Goal: Communication & Community: Answer question/provide support

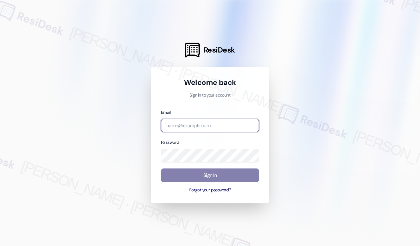
click at [236, 122] on input "email" at bounding box center [210, 126] width 98 height 14
click at [0, 246] on com-1password-button at bounding box center [0, 246] width 0 height 0
click at [223, 122] on input "email" at bounding box center [210, 126] width 98 height 14
type input "[EMAIL_ADDRESS][PERSON_NAME][DOMAIN_NAME]"
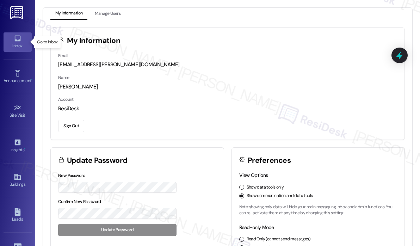
click at [17, 39] on icon at bounding box center [18, 39] width 8 height 8
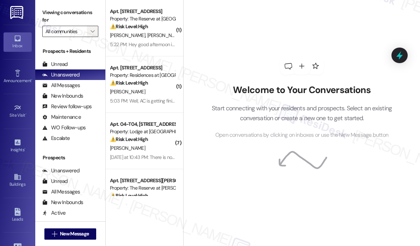
click at [92, 33] on icon "" at bounding box center [93, 32] width 4 height 6
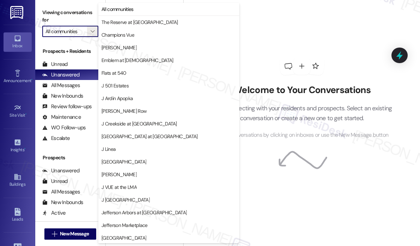
scroll to position [115, 0]
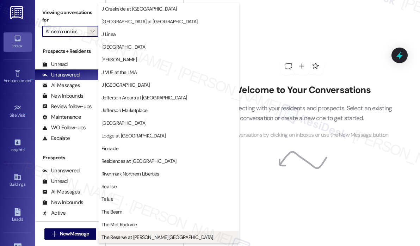
click at [145, 237] on span "The Reserve at [PERSON_NAME][GEOGRAPHIC_DATA]" at bounding box center [158, 237] width 112 height 7
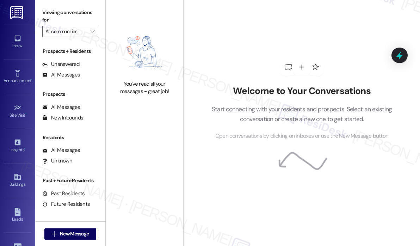
type input "The Reserve at [PERSON_NAME][GEOGRAPHIC_DATA]"
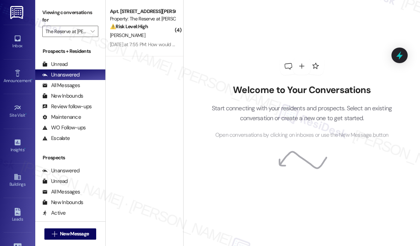
click at [263, 28] on div "Welcome to Your Conversations Start connecting with your residents and prospect…" at bounding box center [302, 98] width 212 height 197
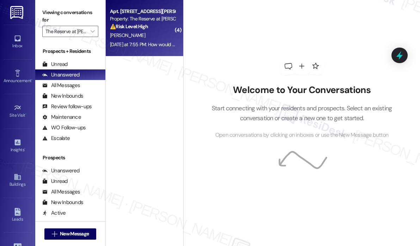
click at [118, 35] on span "[PERSON_NAME]" at bounding box center [127, 35] width 35 height 6
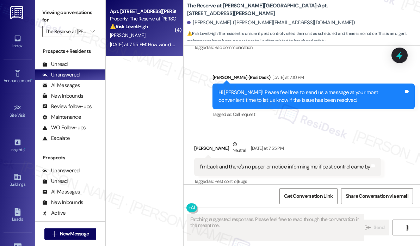
scroll to position [605, 0]
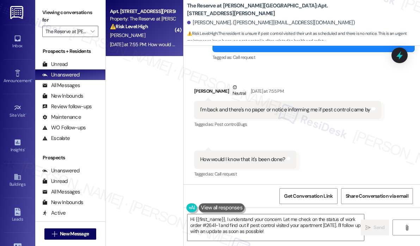
click at [318, 144] on div "Received via SMS [PERSON_NAME] Neutral [DATE] at 7:55 PM I'm back and there's n…" at bounding box center [302, 126] width 237 height 117
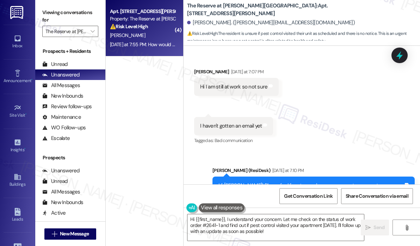
scroll to position [429, 0]
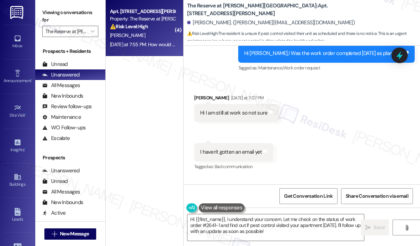
click at [321, 132] on div "Received via SMS [PERSON_NAME] [DATE] at 7:07 PM Hi I am still at work so not s…" at bounding box center [302, 127] width 237 height 99
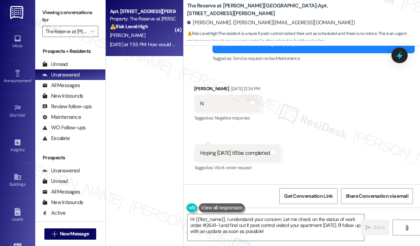
scroll to position [217, 0]
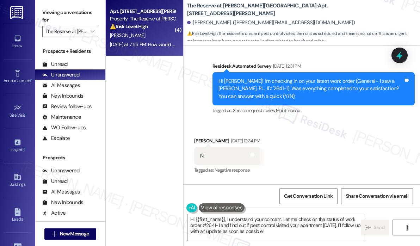
click at [306, 141] on div "Received via SMS [PERSON_NAME] [DATE] 12:34 PM N Tags and notes Tagged as: Nega…" at bounding box center [302, 175] width 237 height 109
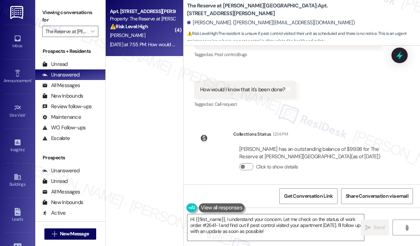
scroll to position [676, 0]
click at [340, 122] on div "WO Lease started [DATE] 8:00 PM Show details Survey, sent via SMS Residesk Auto…" at bounding box center [302, 115] width 237 height 139
click at [367, 127] on div "Collections Status 12:14 PM [PERSON_NAME] has an outstanding balance of $99.98 …" at bounding box center [295, 155] width 213 height 62
click at [364, 112] on div "Received via SMS [PERSON_NAME] Neutral [DATE] at 7:55 PM I'm back and there's n…" at bounding box center [302, 55] width 237 height 117
drag, startPoint x: 358, startPoint y: 6, endPoint x: 355, endPoint y: 0, distance: 6.4
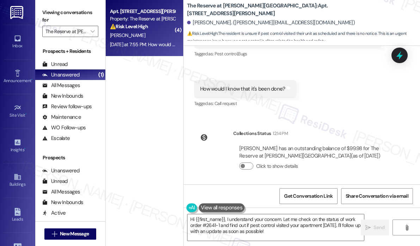
click at [358, 6] on div "The Reserve at [PERSON_NAME][GEOGRAPHIC_DATA]: Apt. 1426, [STREET_ADDRESS][PERS…" at bounding box center [303, 21] width 233 height 39
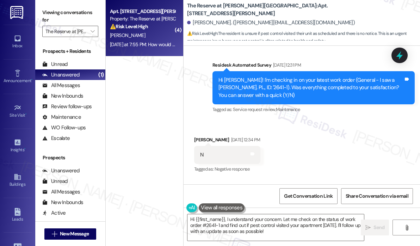
scroll to position [217, 0]
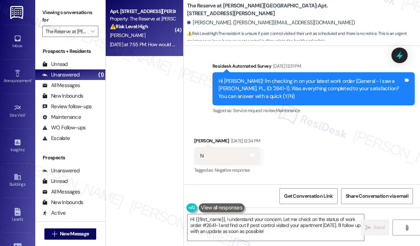
click at [290, 139] on div "Received via SMS [PERSON_NAME] [DATE] 12:34 PM N Tags and notes Tagged as: Nega…" at bounding box center [302, 175] width 237 height 109
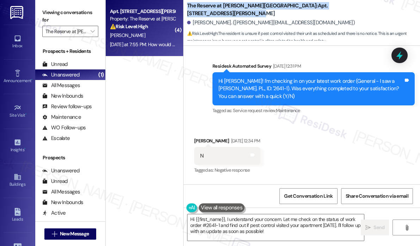
drag, startPoint x: 331, startPoint y: 9, endPoint x: 187, endPoint y: 11, distance: 143.9
click at [187, 11] on div "The Reserve at [PERSON_NAME][GEOGRAPHIC_DATA]: Apt. 1426, [STREET_ADDRESS][PERS…" at bounding box center [303, 21] width 233 height 39
copy b "The Reserve at [PERSON_NAME][GEOGRAPHIC_DATA]: Apt. 1426, [STREET_ADDRESS][PERS…"
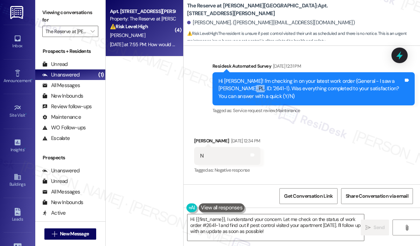
drag, startPoint x: 234, startPoint y: 90, endPoint x: 221, endPoint y: 91, distance: 12.7
click at [220, 90] on div "Hi [PERSON_NAME]! I'm checking in on your latest work order (General - I saw a …" at bounding box center [311, 89] width 185 height 23
copy div "2641-1)"
click at [316, 135] on div "Received via SMS [PERSON_NAME] [DATE] 12:34 PM N Tags and notes Tagged as: Nega…" at bounding box center [302, 175] width 237 height 109
click at [276, 170] on div "Received via SMS [PERSON_NAME] [DATE] 12:34 PM N Tags and notes Tagged as: Nega…" at bounding box center [302, 175] width 237 height 109
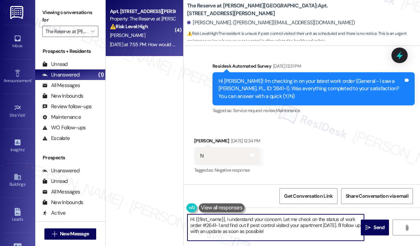
click at [280, 234] on textarea "Hi {{first_name}}, I understand your concern. Let me check on the status of wor…" at bounding box center [276, 227] width 177 height 26
drag, startPoint x: 269, startPoint y: 234, endPoint x: 226, endPoint y: 220, distance: 45.1
click at [226, 220] on textarea "Hi {{first_name}}, I understand your concern. Let me check on the status of wor…" at bounding box center [276, 227] width 177 height 26
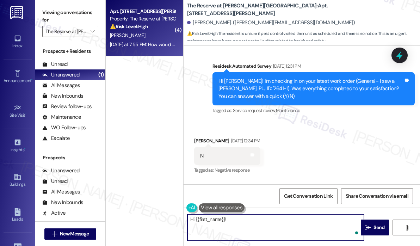
paste textarea "I checked the notes, and it shows that your unit has been added to the pest con…"
type textarea "Hi {{first_name}}! I checked the notes, and it shows that your unit has been ad…"
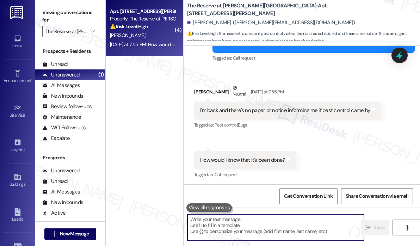
scroll to position [605, 0]
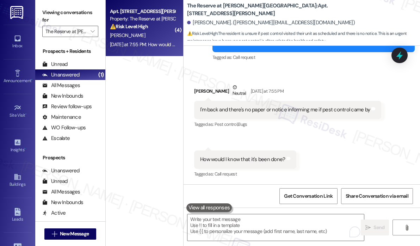
click at [337, 138] on div "Received via SMS [PERSON_NAME] Neutral [DATE] at 7:55 PM I'm back and there's n…" at bounding box center [302, 126] width 237 height 117
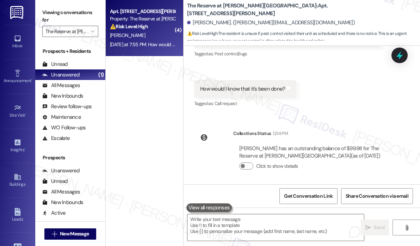
scroll to position [734, 0]
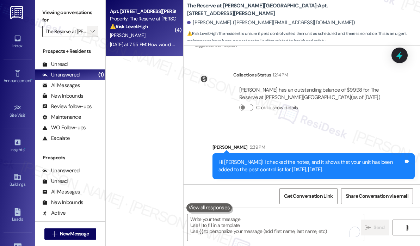
click at [94, 31] on icon "" at bounding box center [93, 32] width 4 height 6
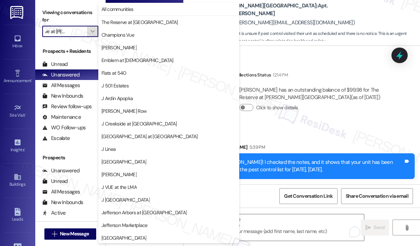
scroll to position [115, 0]
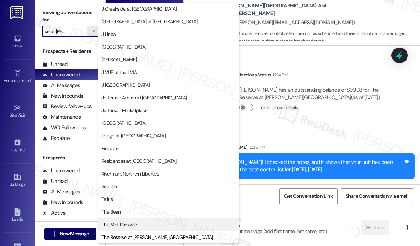
click at [136, 223] on span "The Met Rockville" at bounding box center [119, 224] width 35 height 7
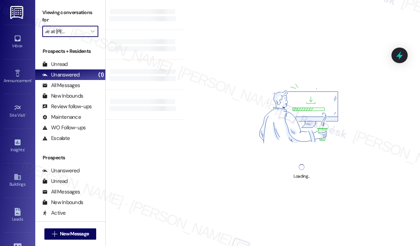
type input "The Met Rockville"
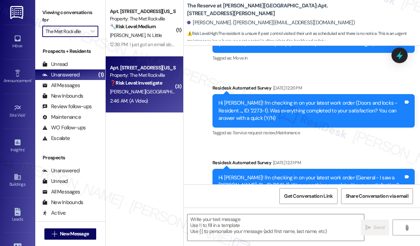
type textarea "Fetching suggested responses. Please feel free to read through the conversation…"
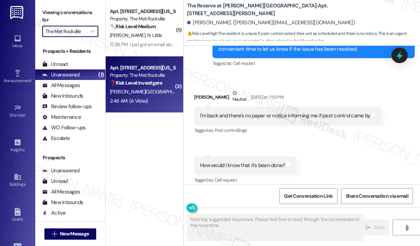
scroll to position [605, 0]
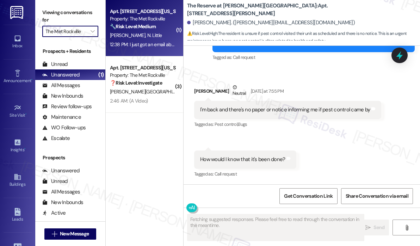
click at [158, 45] on div "12:38 PM: I just got an email about [PERSON_NAME] being added to the building. …" at bounding box center [249, 44] width 279 height 6
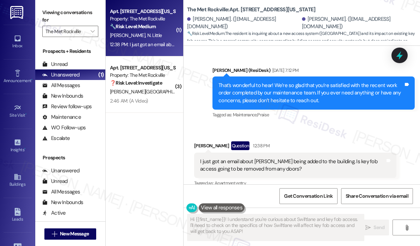
scroll to position [1445, 0]
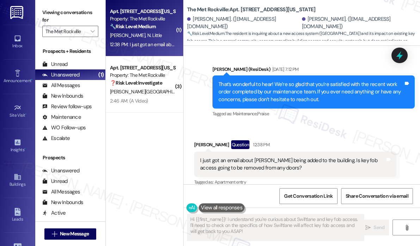
click at [347, 124] on div "Received via SMS [PERSON_NAME] Question 12:38 PM I just got an email about [PER…" at bounding box center [302, 158] width 237 height 68
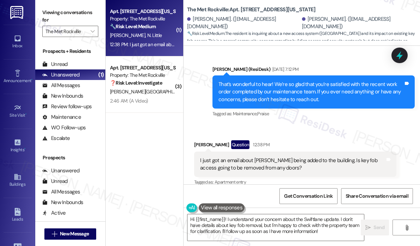
scroll to position [1446, 0]
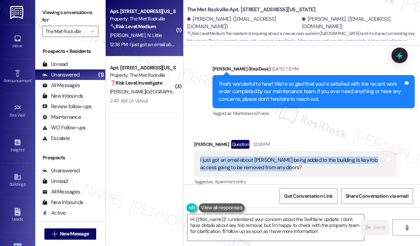
drag, startPoint x: 300, startPoint y: 159, endPoint x: 200, endPoint y: 153, distance: 100.3
click at [200, 157] on div "I just got an email about [PERSON_NAME] being added to the building. Is key fob…" at bounding box center [293, 164] width 187 height 15
copy div "I just got an email about [PERSON_NAME] being added to the building. Is key fob…"
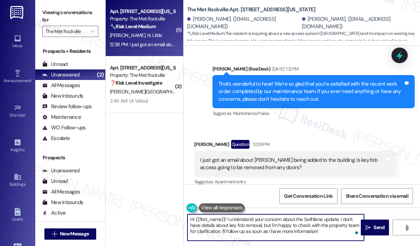
drag, startPoint x: 324, startPoint y: 232, endPoint x: 227, endPoint y: 217, distance: 97.5
click at [227, 217] on textarea "Hi {{first_name}}! I understand your concern about the Swiftlane update. I don'…" at bounding box center [276, 227] width 177 height 26
paste textarea "Thanks for reaching out — can you share if you’re asking about all building ent…"
click at [224, 220] on textarea "Hi {{first_name}}! Thanks for reaching out — can you share if you’re asking abo…" at bounding box center [276, 227] width 177 height 26
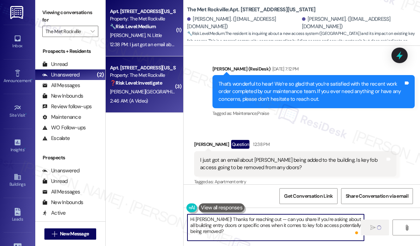
type textarea "Hi [PERSON_NAME]! Thanks for reaching out — can you share if you’re asking abou…"
click at [168, 102] on div "2:46 AM: (A Video) 2:46 AM: (A Video)" at bounding box center [142, 101] width 67 height 9
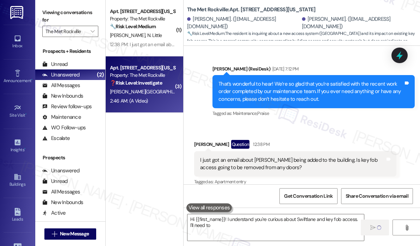
scroll to position [1445, 0]
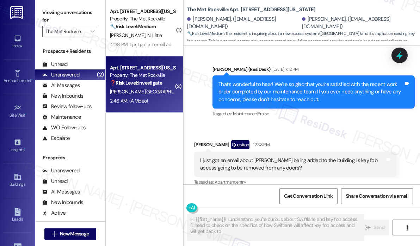
type textarea "Hi {{first_name}}! I understand you're curious about Swiftlane and key fob acce…"
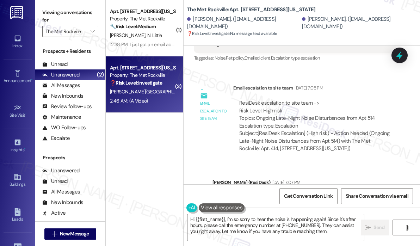
scroll to position [820, 0]
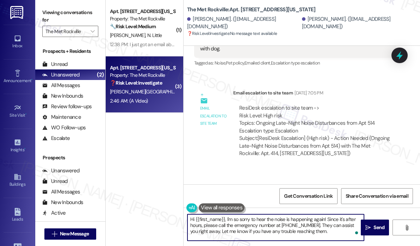
drag, startPoint x: 328, startPoint y: 234, endPoint x: 327, endPoint y: 220, distance: 14.2
click at [327, 220] on textarea "Hi {{first_name}}, I'm so sorry to hear the noise is happening again! Since it'…" at bounding box center [276, 227] width 177 height 26
paste textarea "Can you confirm if the noise you heard came from the same unit number as before?"
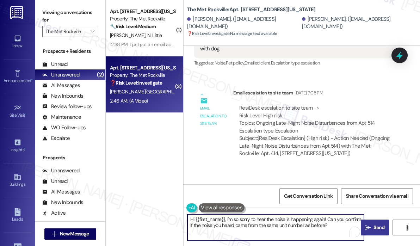
type textarea "Hi {{first_name}}, I'm so sorry to hear the noise is happening again! Can you c…"
click at [374, 227] on span "Send" at bounding box center [379, 227] width 11 height 7
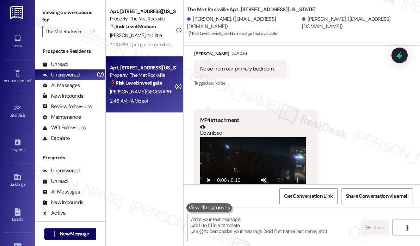
scroll to position [1370, 0]
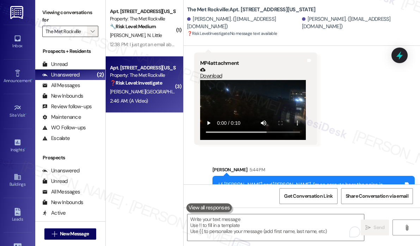
click at [94, 33] on icon "" at bounding box center [93, 32] width 4 height 6
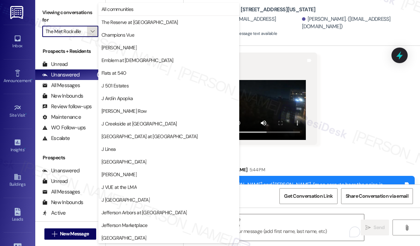
scroll to position [115, 0]
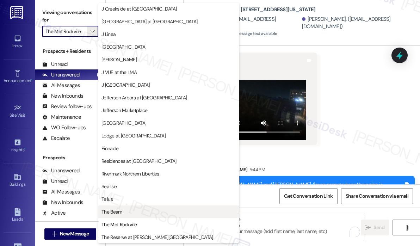
click at [127, 212] on span "The Beam" at bounding box center [169, 211] width 135 height 7
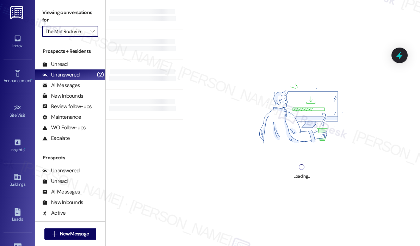
type input "The Beam"
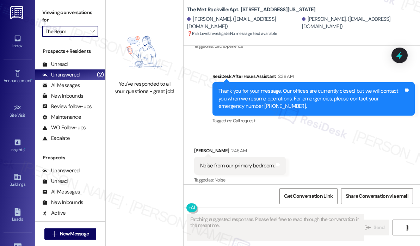
scroll to position [1313, 0]
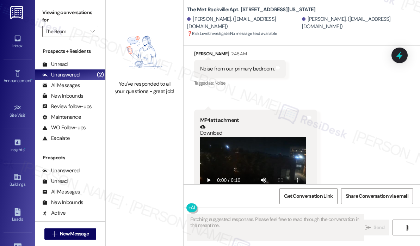
click at [169, 146] on div "You've responded to all your questions - great job!" at bounding box center [145, 123] width 78 height 246
click at [92, 32] on icon "" at bounding box center [93, 32] width 4 height 6
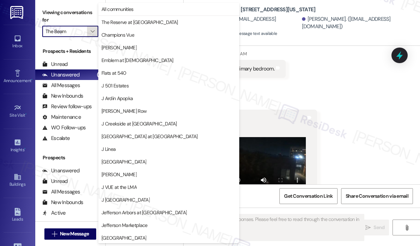
scroll to position [115, 0]
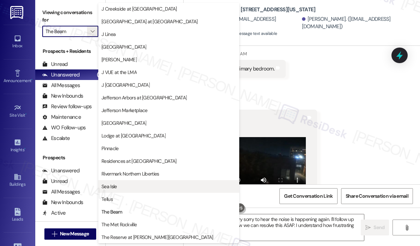
type textarea "Hi {{first_name}}, I'm very sorry to hear the noise is happening again. I'll fo…"
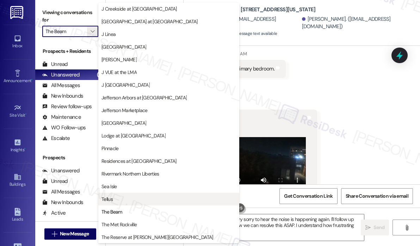
click at [116, 199] on span "Tellus" at bounding box center [169, 199] width 135 height 7
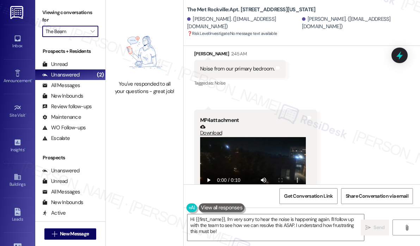
type input "Tellus"
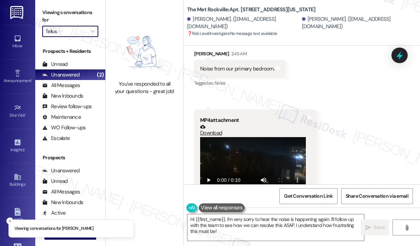
click at [336, 74] on div "Received via SMS [PERSON_NAME] 2:45 AM Noise from our primary bedroom. Tags and…" at bounding box center [302, 120] width 237 height 173
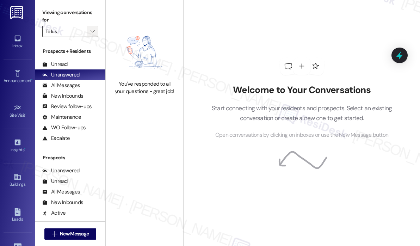
click at [94, 29] on icon "" at bounding box center [93, 32] width 4 height 6
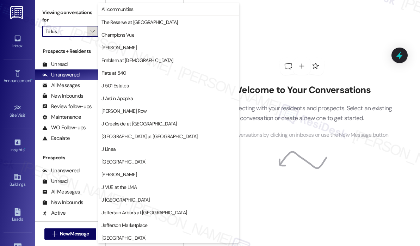
scroll to position [115, 0]
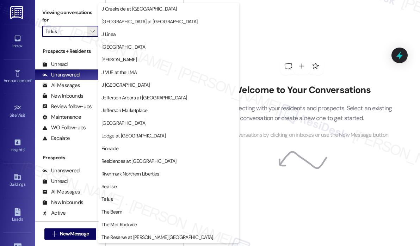
click at [112, 184] on span "Sea Isle" at bounding box center [109, 186] width 15 height 7
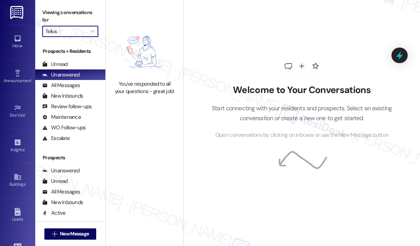
type input "Sea Isle"
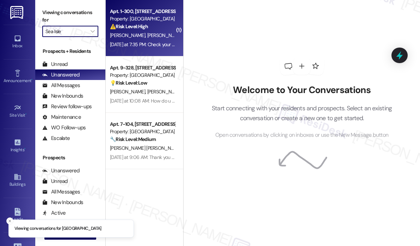
click at [134, 43] on div "Yesterday at 7:35 PM: Check your emails I've told you at least 10 times. You ha…" at bounding box center [345, 44] width 471 height 6
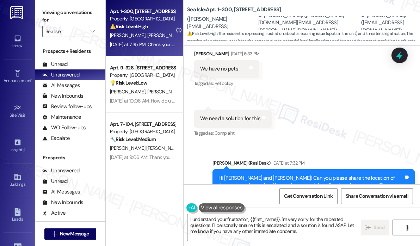
scroll to position [1693, 0]
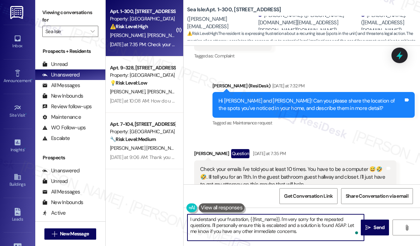
drag, startPoint x: 213, startPoint y: 225, endPoint x: 304, endPoint y: 233, distance: 91.6
click at [304, 233] on textarea "I understand your frustration, {{first_name}}. I'm very sorry for the repeated …" at bounding box center [276, 227] width 177 height 26
click at [274, 236] on textarea "I understand your frustration, {{first_name}}. I'm very sorry for the repeated …" at bounding box center [276, 227] width 177 height 26
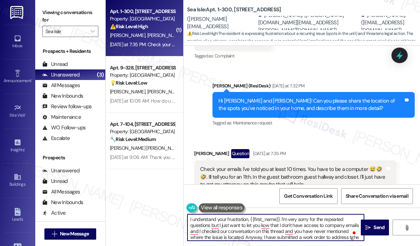
scroll to position [6, 0]
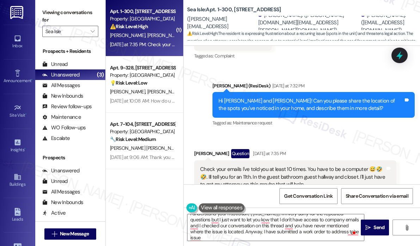
click at [336, 118] on div "Tagged as: Maintenance request Click to highlight conversations about Maintenan…" at bounding box center [314, 123] width 202 height 10
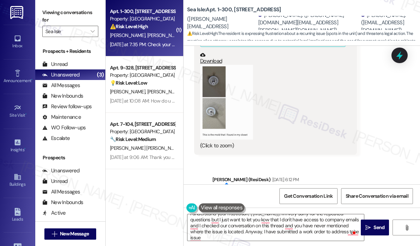
scroll to position [1375, 0]
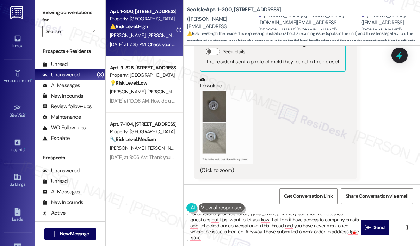
click at [245, 132] on button "Zoom image" at bounding box center [226, 127] width 53 height 75
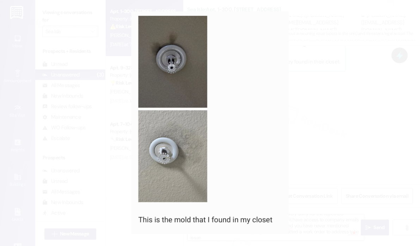
click at [246, 132] on button "Unzoom image" at bounding box center [210, 123] width 420 height 246
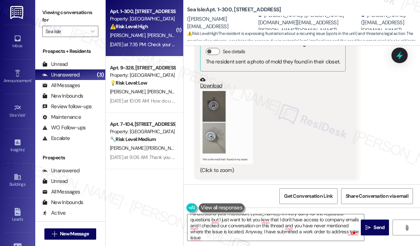
click at [242, 132] on button "Zoom image" at bounding box center [226, 127] width 53 height 75
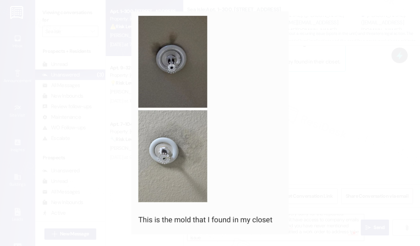
click at [304, 118] on button "Unzoom image" at bounding box center [210, 123] width 420 height 246
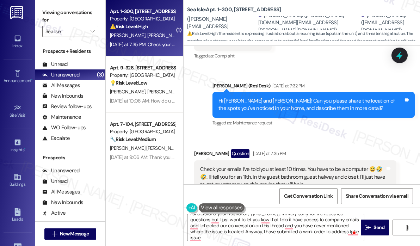
scroll to position [1702, 0]
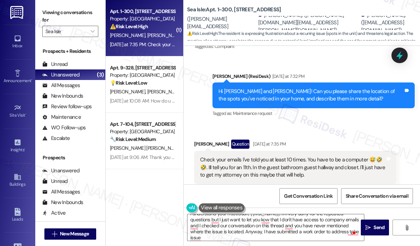
click at [318, 124] on div "Received via SMS Nathan Gil Question Yesterday at 7:35 PM Check your emails I'v…" at bounding box center [302, 162] width 237 height 76
click at [403, 60] on icon at bounding box center [400, 55] width 12 height 12
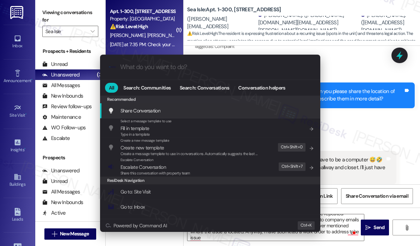
click at [343, 99] on div ".cls-1{fill:#0a055f;}.cls-2{fill:#0cc4c4;} resideskLogoBlueOrange All Search: C…" at bounding box center [210, 123] width 420 height 246
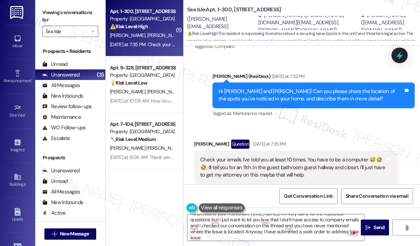
click at [315, 159] on div "Check your emails I've told you at least 10 times. You have to be a computer 😅🤣…" at bounding box center [292, 167] width 185 height 23
drag, startPoint x: 358, startPoint y: 149, endPoint x: 260, endPoint y: 161, distance: 98.1
click at [253, 156] on div "Check your emails I've told you at least 10 times. You have to be a computer 😅🤣…" at bounding box center [292, 167] width 185 height 23
copy div "the guest bathroom guest hallway and closet. I'l"
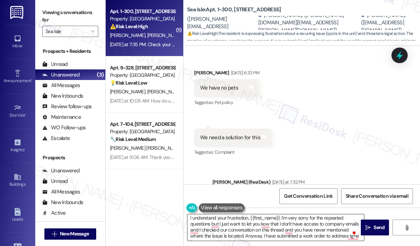
scroll to position [0, 0]
click at [279, 220] on textarea "I understand your frustration, {{first_name}}. I'm very sorry for the repeated …" at bounding box center [276, 227] width 177 height 26
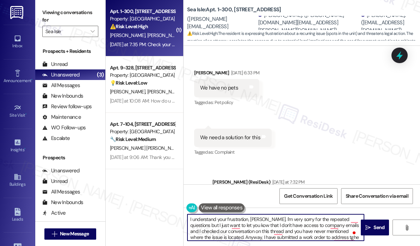
click at [317, 230] on textarea "I understand your frustration, Nathan. I'm very sorry for the repeated question…" at bounding box center [276, 227] width 177 height 26
paste textarea "{{first_name}}, and I’m very sorry for the repeated questions. I just want to c…"
click at [280, 218] on textarea "I understand your frustration, {{first_name}}, and I’m very sorry for the repea…" at bounding box center [276, 227] width 177 height 26
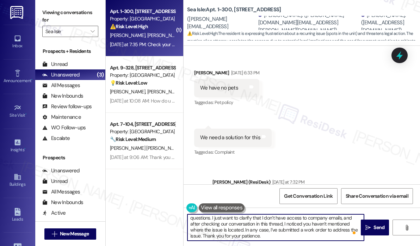
click at [274, 233] on textarea "I understand your frustration, Nathan, and I’m very sorry for the repeated ques…" at bounding box center [276, 227] width 177 height 26
click at [271, 237] on textarea "I understand your frustration, Nathan, and I’m very sorry for the repeated ques…" at bounding box center [276, 227] width 177 height 26
type textarea "I understand your frustration, Nathan, and I’m very sorry for the repeated ques…"
click at [368, 229] on icon "" at bounding box center [368, 228] width 5 height 6
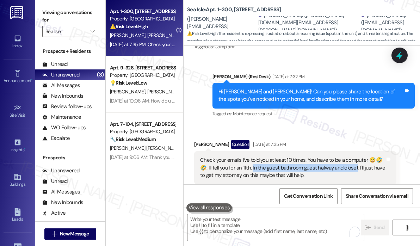
drag, startPoint x: 252, startPoint y: 151, endPoint x: 356, endPoint y: 151, distance: 104.0
click at [356, 157] on div "Check your emails I've told you at least 10 times. You have to be a computer 😅🤣…" at bounding box center [292, 168] width 185 height 23
copy div "the guest bathroom guest hallway and closet. I"
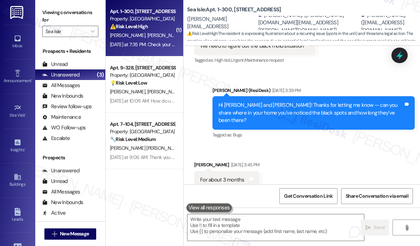
scroll to position [961, 0]
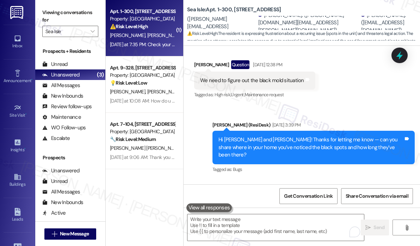
click at [262, 77] on div "We need to figure out the black mold situation" at bounding box center [252, 80] width 104 height 7
copy div "We need to figure out the black mold situation Tags and notes"
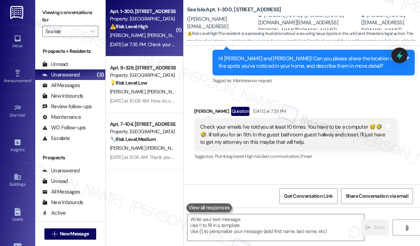
scroll to position [1782, 0]
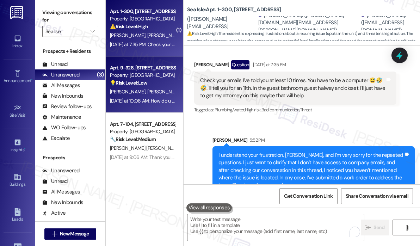
click at [159, 93] on div "S. Mazuk S. Mazuk" at bounding box center [142, 91] width 67 height 9
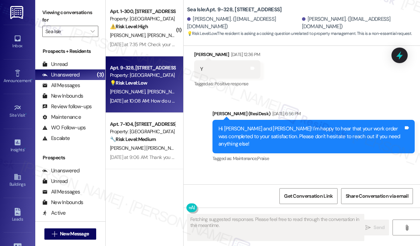
scroll to position [235, 0]
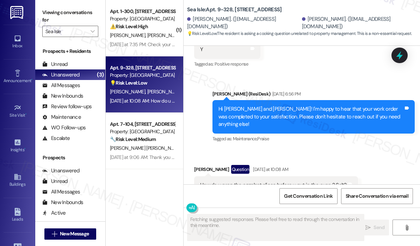
click at [324, 130] on div "Sent via SMS Jay (ResiDesk) Aug 13, 2025 at 6:56 PM Hi Sheryl and Steven! I'm h…" at bounding box center [313, 117] width 213 height 64
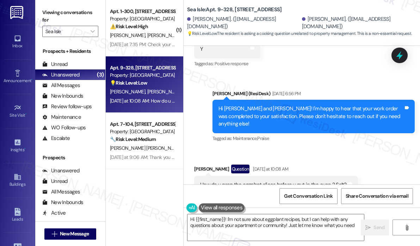
type textarea "Hi {{first_name}}! I'm not sure about eggplant recipes, but I can help with any…"
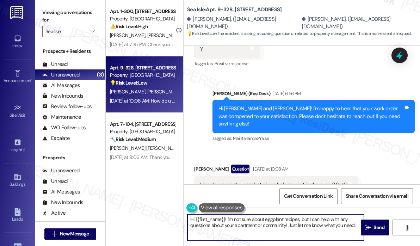
click at [322, 222] on textarea "Hi {{first_name}}! I'm not sure about eggplant recipes, but I can help with any…" at bounding box center [276, 227] width 177 height 26
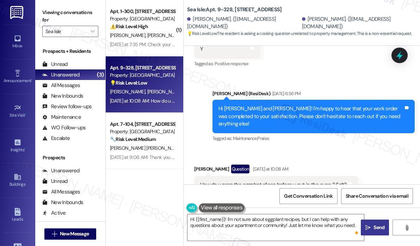
click at [371, 227] on icon "" at bounding box center [368, 228] width 5 height 6
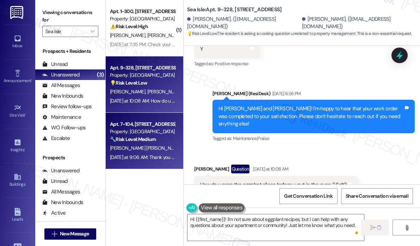
click at [178, 151] on div "Apt. 7-104, 6801 Sea Coral Drive Property: Sea Isle 🔧 Risk Level: Medium The re…" at bounding box center [145, 141] width 78 height 56
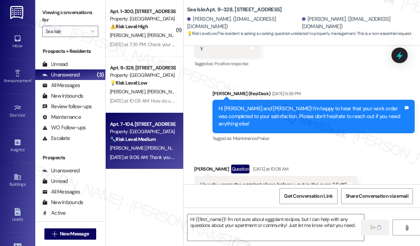
type textarea "Fetching suggested responses. Please feel free to read through the conversation…"
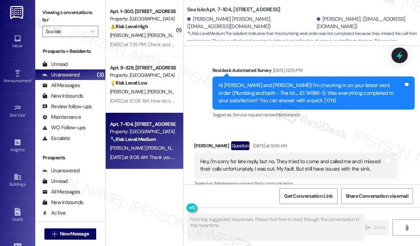
scroll to position [1545, 0]
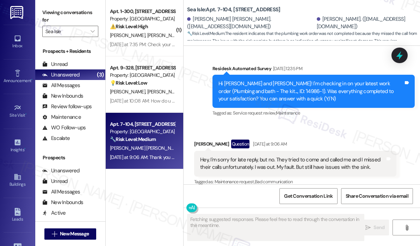
click at [348, 124] on div "Received via SMS Cameron Larkin Question Yesterday at 9:06 AM Hey, I'm sorry fo…" at bounding box center [302, 158] width 237 height 68
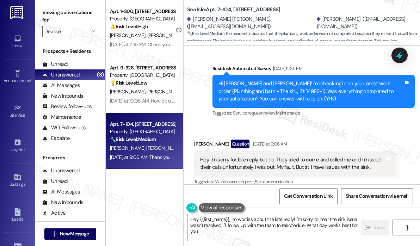
type textarea "Hey {{first_name}}, no worries about the late reply! I'm sorry to hear the sink…"
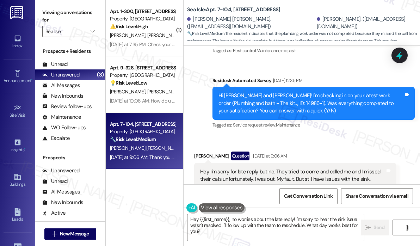
scroll to position [1549, 0]
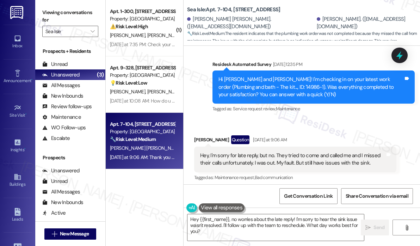
click at [370, 155] on div "Hey, I'm sorry for late reply, but no. They tried to come and called me and I m…" at bounding box center [292, 159] width 185 height 15
click at [334, 120] on div "Received via SMS Cameron Larkin Question Yesterday at 9:06 AM Hey, I'm sorry fo…" at bounding box center [302, 154] width 237 height 68
drag, startPoint x: 285, startPoint y: 10, endPoint x: 187, endPoint y: 11, distance: 97.7
click at [187, 11] on div "Sea Isle: Apt. 7-104, 6801 Sea Coral Drive" at bounding box center [257, 9] width 141 height 9
copy b "Sea Isle: Apt. 7-104, 6801 Sea Coral Drive"
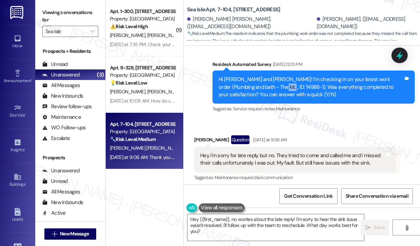
drag, startPoint x: 265, startPoint y: 77, endPoint x: 249, endPoint y: 80, distance: 16.4
click at [249, 80] on div "Hi Jose and Cameron! I'm checking in on your latest work order (Plumbing and ba…" at bounding box center [311, 87] width 185 height 23
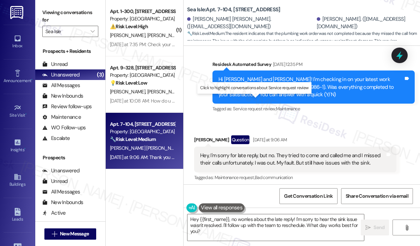
copy div "4986-1"
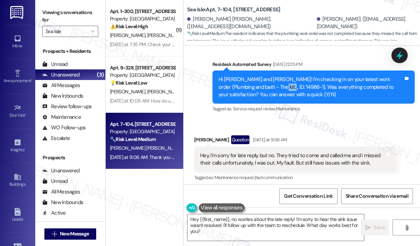
click at [280, 120] on div "Received via SMS Cameron Larkin Question Yesterday at 9:06 AM Hey, I'm sorry fo…" at bounding box center [302, 154] width 237 height 68
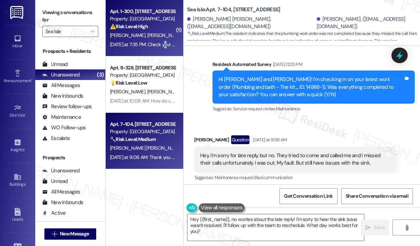
click at [166, 43] on div "Yesterday at 7:35 PM: Check your emails I've told you at least 10 times. You ha…" at bounding box center [345, 44] width 471 height 6
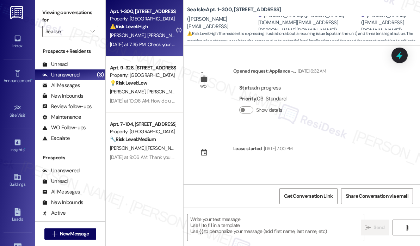
scroll to position [1702, 0]
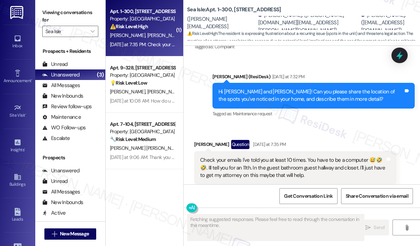
type textarea "Fetching suggested responses. Please feel free to read through the conversation…"
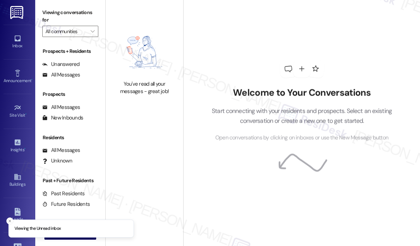
type input "Sea Isle"
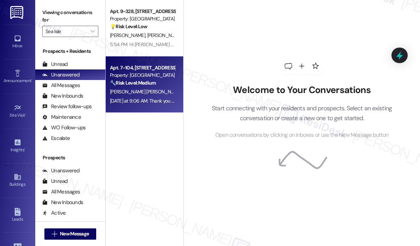
click at [184, 89] on span "C. Larkin" at bounding box center [201, 92] width 35 height 6
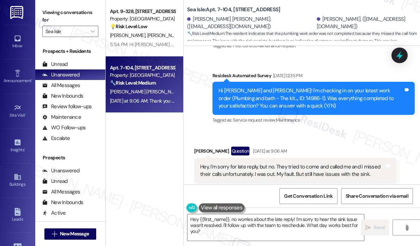
scroll to position [1545, 0]
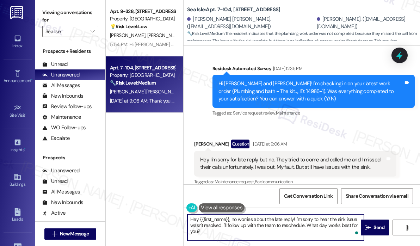
drag, startPoint x: 260, startPoint y: 230, endPoint x: 254, endPoint y: 220, distance: 12.3
click at [254, 220] on textarea "Hey {{first_name}}, no worries about the late reply! I'm sorry to hear the sink…" at bounding box center [276, 227] width 177 height 26
click at [326, 221] on textarea "Hey {{first_name}}, no worries! I perfectly understand. I reopenend the work or…" at bounding box center [276, 227] width 177 height 26
drag, startPoint x: 279, startPoint y: 227, endPoint x: 185, endPoint y: 221, distance: 94.3
click at [185, 221] on div "Hey {{first_name}}, no worries! I perfectly understand. I reopend the work orde…" at bounding box center [272, 227] width 177 height 27
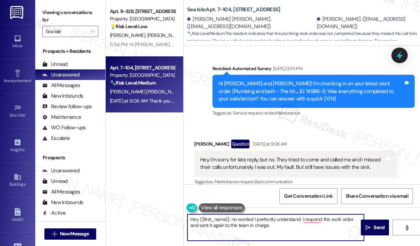
click at [312, 134] on div "Received via SMS Cameron Larkin Question Yesterday at 9:06 AM Hey, I'm sorry fo…" at bounding box center [295, 163] width 213 height 58
drag, startPoint x: 290, startPoint y: 228, endPoint x: 174, endPoint y: 213, distance: 116.7
click at [174, 213] on div "Apt. 9-328, 6801 Sea Coral Drive Property: Sea Isle 💡 Risk Level: Low The resid…" at bounding box center [263, 123] width 315 height 246
paste textarea "— I completely understand. I’ve reopened the work order and sent it again to th…"
type textarea "Hey {{first_name}}, no worries — I completely understand. I’ve reopened the wor…"
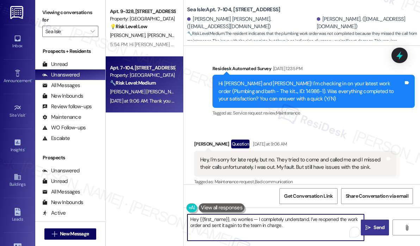
click at [369, 227] on icon "" at bounding box center [368, 228] width 5 height 6
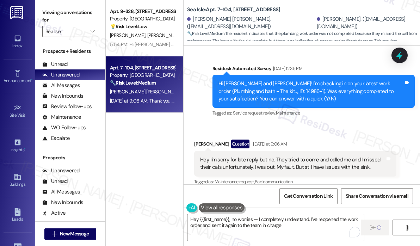
click at [157, 147] on div "Apt. 9-328, 6801 Sea Coral Drive Property: Sea Isle 💡 Risk Level: Low The resid…" at bounding box center [145, 98] width 78 height 196
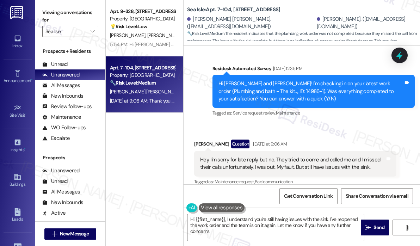
type textarea "Hi {{first_name}}, I understand you're still having issues with the sink. I've …"
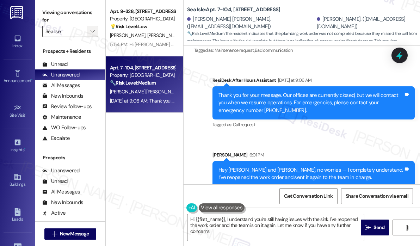
click at [93, 33] on icon "" at bounding box center [93, 32] width 4 height 6
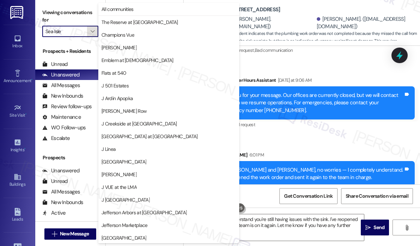
scroll to position [115, 0]
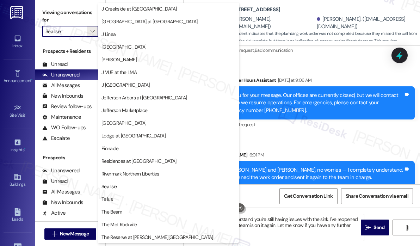
click at [121, 173] on span "Rivermark Northern Liberties" at bounding box center [130, 173] width 57 height 7
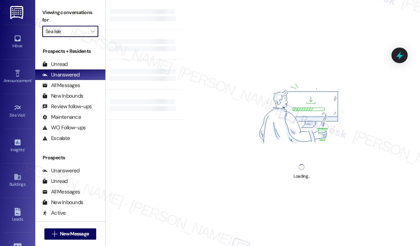
type input "Rivermark Northern Liberties"
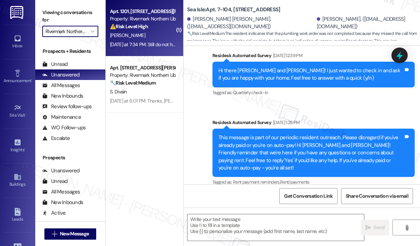
type textarea "Fetching suggested responses. Please feel free to read through the conversation…"
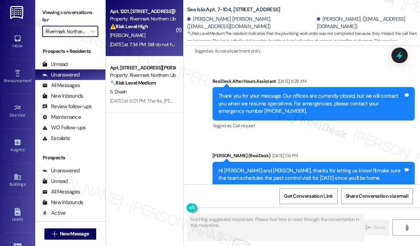
click at [145, 47] on div "Yesterday at 7:34 PM: Still do not have hot water. Also it's now 2 more days si…" at bounding box center [239, 44] width 259 height 6
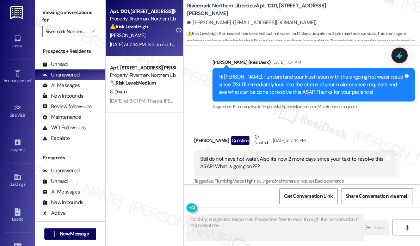
scroll to position [699, 0]
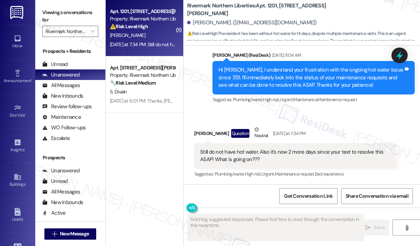
click at [341, 121] on div "Received via SMS Lisa Coyle Question Neutral Yesterday at 7:34 PM Still do not …" at bounding box center [295, 153] width 213 height 64
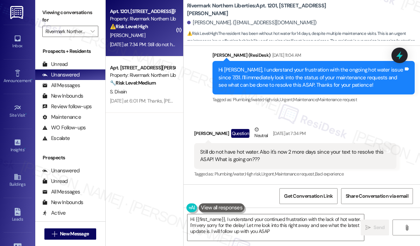
type textarea "Hi {{first_name}}, I understand your continued frustration with the lack of hot…"
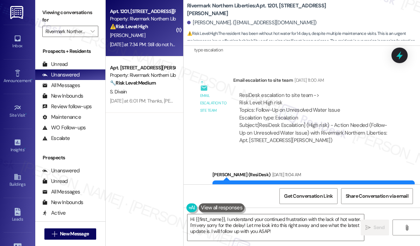
scroll to position [564, 0]
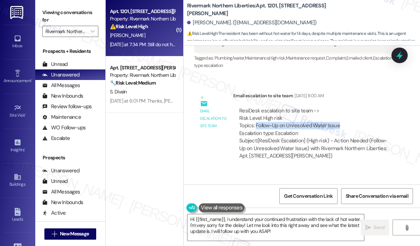
drag, startPoint x: 342, startPoint y: 125, endPoint x: 256, endPoint y: 126, distance: 86.8
click at [256, 126] on div "ResiDesk escalation to site team -> Risk Level: High risk Topics: Follow-Up on …" at bounding box center [314, 122] width 151 height 30
copy div "Follow-Up on Unresolved Water Issue"
click at [398, 58] on icon at bounding box center [400, 55] width 12 height 12
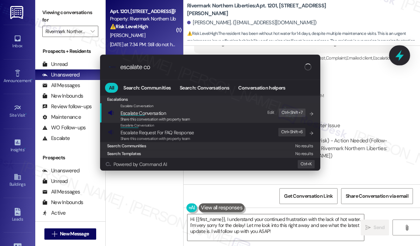
type input "escalate con"
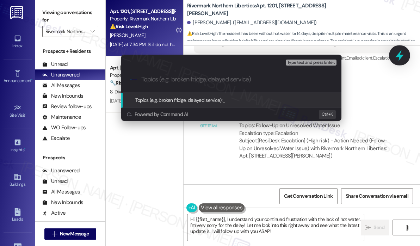
type input "Follow-Up on Unresolved Water Issue"
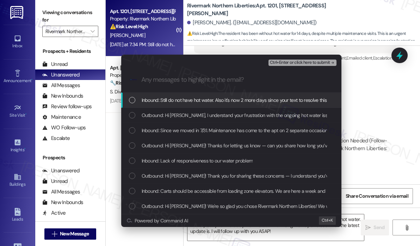
click at [197, 99] on span "Inbound: Still do not have hot water. Also it's now 2 more days since your text…" at bounding box center [262, 100] width 241 height 8
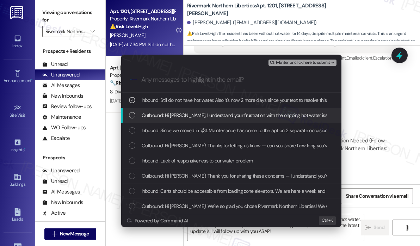
click at [196, 114] on span "Outbound: Hi Lisa, I understand your frustration with the ongoing hot water iss…" at bounding box center [390, 115] width 496 height 8
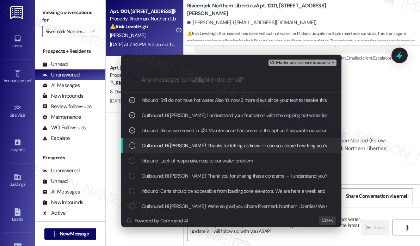
click at [203, 144] on span "Outbound: Hi Lisa! Thanks for letting us know — can you share how long you’ve b…" at bounding box center [318, 146] width 352 height 8
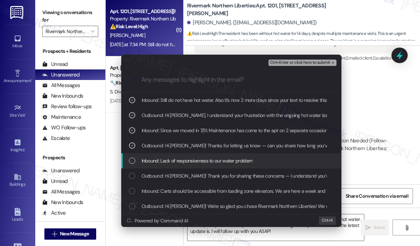
click at [205, 159] on span "Inbound: Lack of responsiveness to our water problem" at bounding box center [197, 161] width 111 height 8
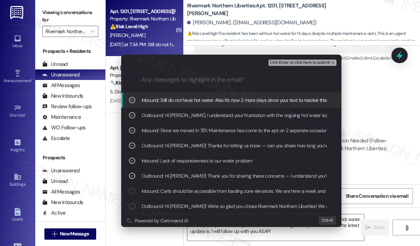
click at [285, 63] on span "Ctrl+Enter or click here to submit" at bounding box center [300, 62] width 60 height 5
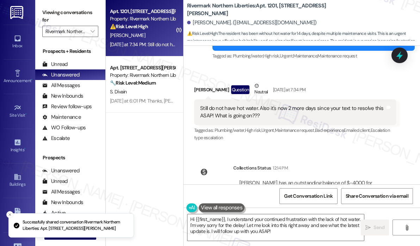
scroll to position [779, 0]
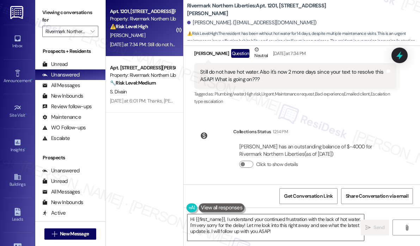
click at [305, 231] on textarea "Hi {{first_name}}, I understand your continued frustration with the lack of hot…" at bounding box center [276, 227] width 177 height 26
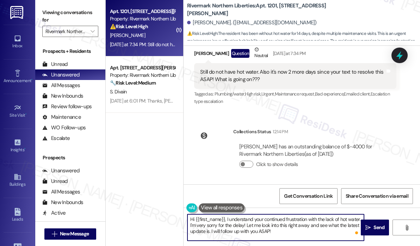
click at [269, 231] on textarea "Hi {{first_name}}, I understand your continued frustration with the lack of hot…" at bounding box center [276, 227] width 177 height 26
type textarea "Hi {{first_name}}, I understand your continued frustration with the lack of hot…"
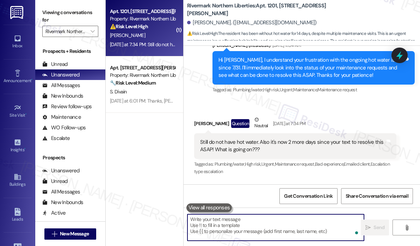
scroll to position [707, 0]
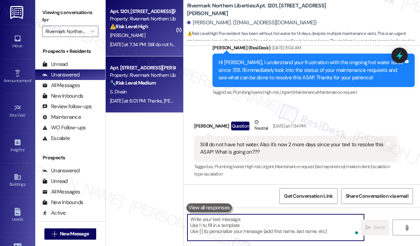
click at [157, 95] on div "S. Divain" at bounding box center [142, 91] width 67 height 9
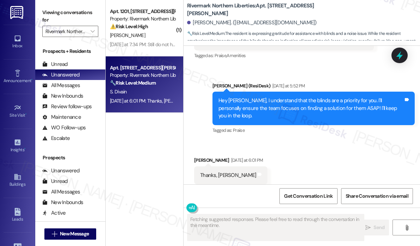
scroll to position [1013, 0]
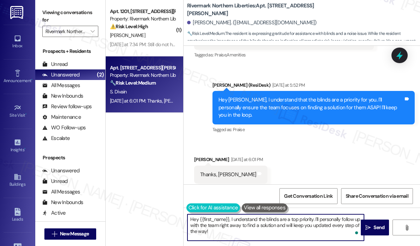
drag, startPoint x: 269, startPoint y: 233, endPoint x: 187, endPoint y: 213, distance: 84.7
click at [187, 214] on div "Hey {{first_name}}, I understand the blinds are a top priority. I'll personally…" at bounding box center [302, 234] width 237 height 53
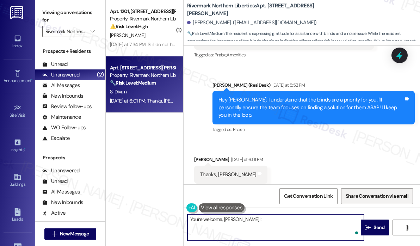
type textarea "You're welcome, Sasha! :)"
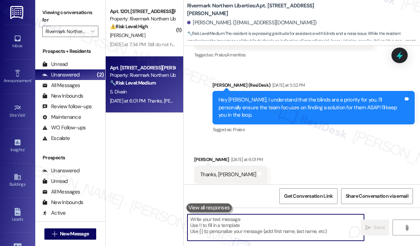
click at [339, 81] on div "Jay (ResiDesk) Yesterday at 5:52 PM" at bounding box center [314, 86] width 202 height 10
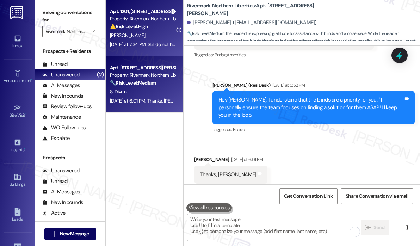
click at [135, 25] on strong "⚠️ Risk Level: High" at bounding box center [129, 26] width 38 height 6
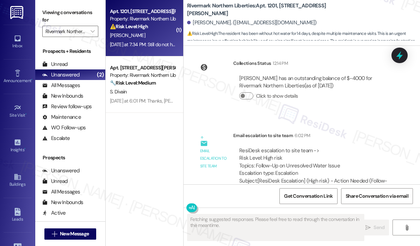
scroll to position [949, 0]
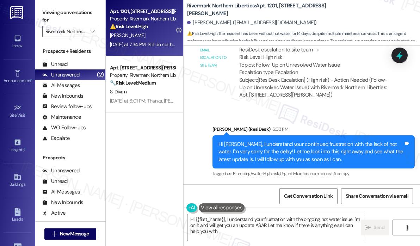
type textarea "Hi {{first_name}}, I understand your frustration with the ongoing hot water iss…"
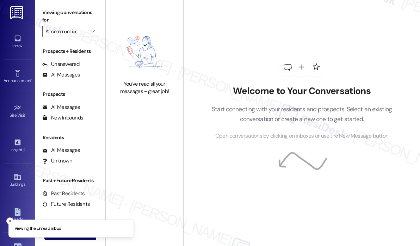
type input "Rivermark Northern Liberties"
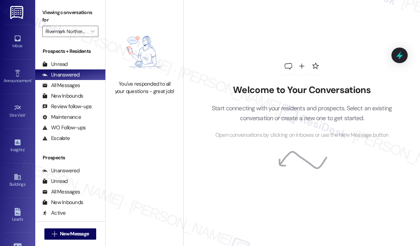
click at [296, 49] on div "Welcome to Your Conversations Start connecting with your residents and prospect…" at bounding box center [302, 98] width 212 height 197
